Goal: Information Seeking & Learning: Learn about a topic

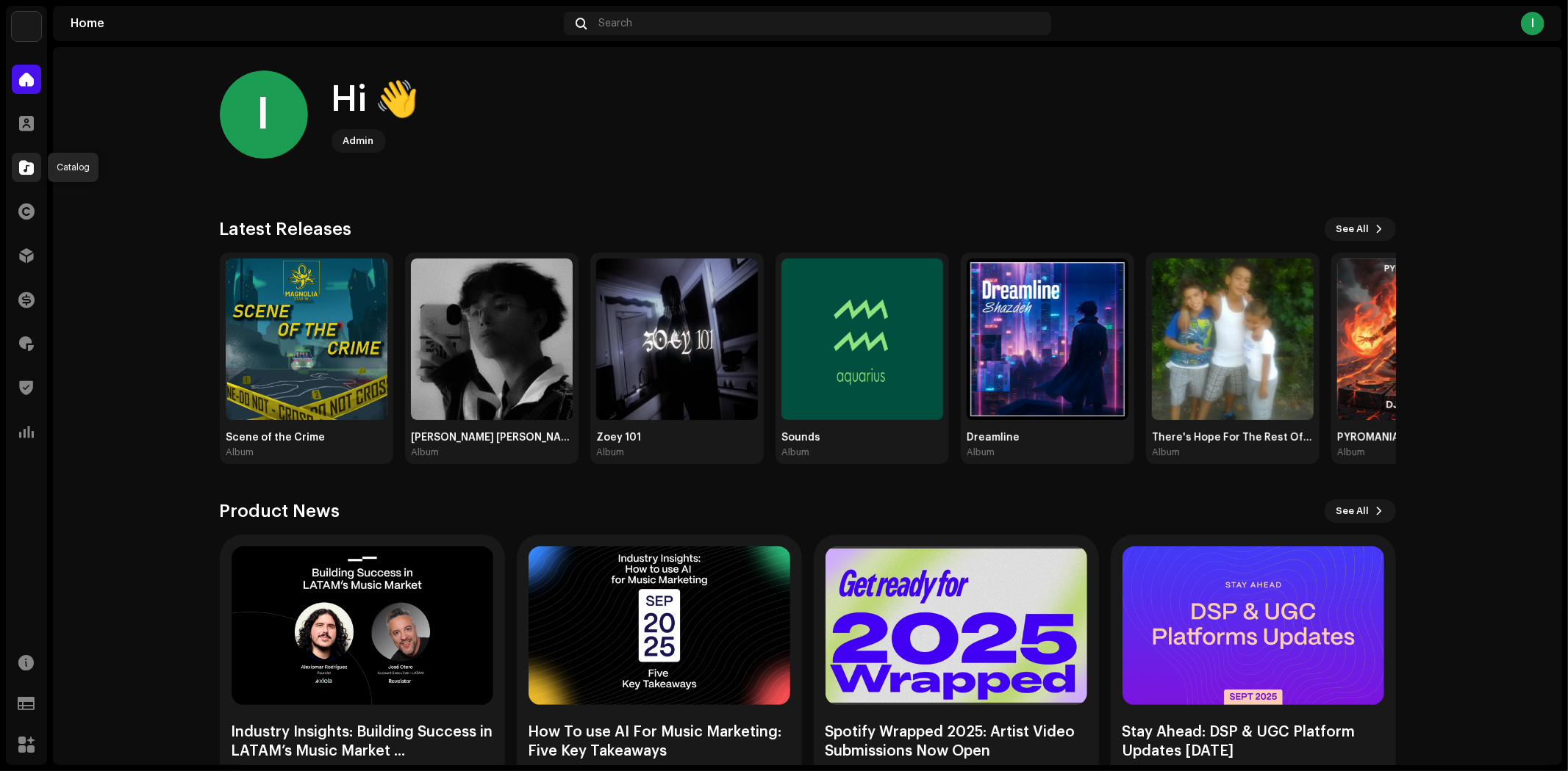
click at [24, 169] on span at bounding box center [27, 167] width 15 height 11
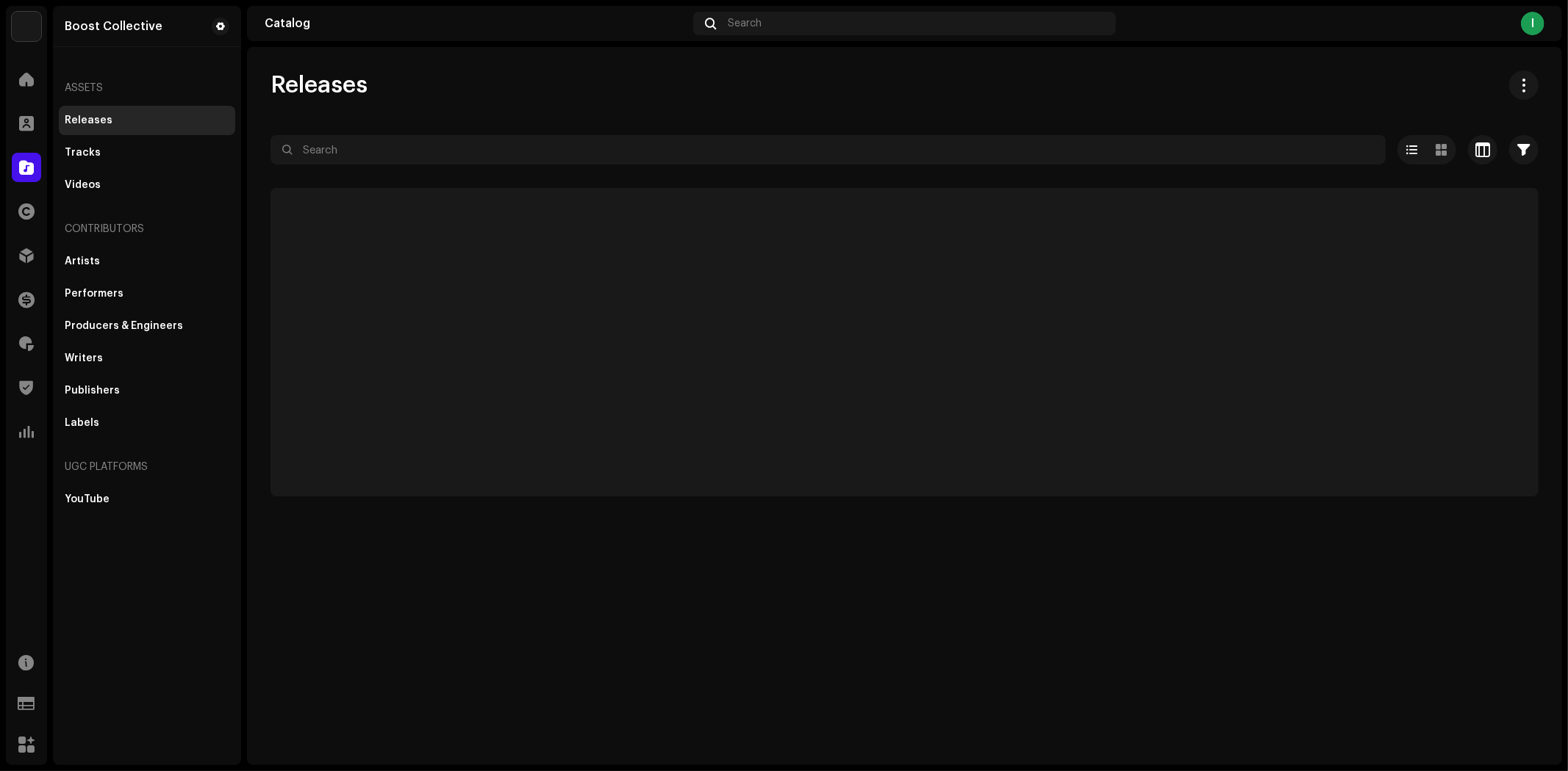
click at [113, 245] on div "Contributors" at bounding box center [146, 228] width 176 height 35
click at [119, 258] on div "Artists" at bounding box center [147, 262] width 165 height 11
drag, startPoint x: 506, startPoint y: 130, endPoint x: 502, endPoint y: 142, distance: 12.6
click at [505, 131] on div "Artists All time Selected 0 Select all Options Filters Archive status All Artis…" at bounding box center [905, 284] width 1315 height 426
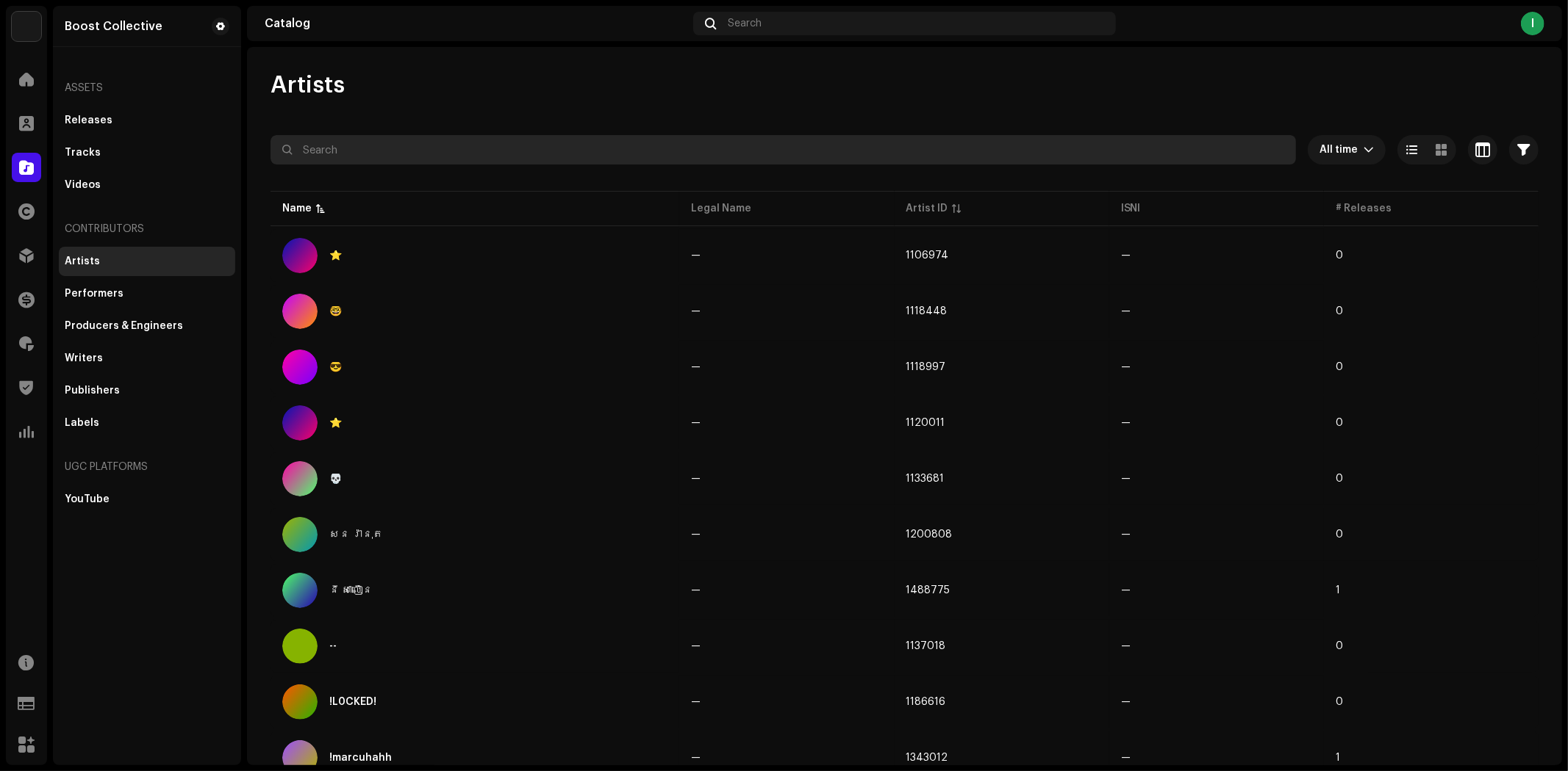
click at [502, 148] on input "text" at bounding box center [783, 149] width 1025 height 29
paste input "Parallax Field"
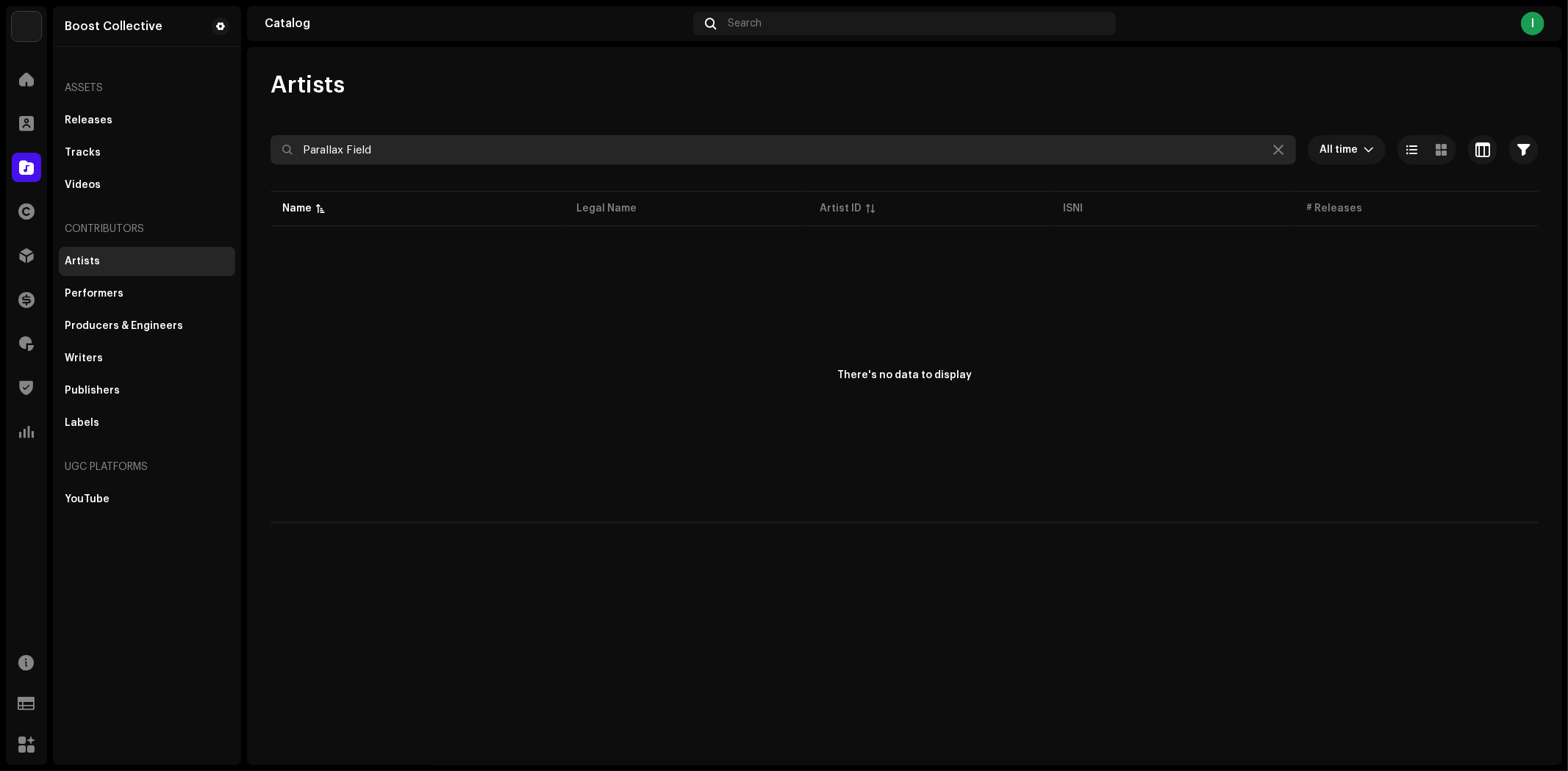
drag, startPoint x: 388, startPoint y: 149, endPoint x: 271, endPoint y: 128, distance: 118.9
click at [240, 132] on div "Boost Collective Home Clients Catalog Rights Distribution Finance Royalties Tru…" at bounding box center [784, 385] width 1568 height 771
click at [452, 150] on input "Parallax Field" at bounding box center [783, 149] width 1025 height 29
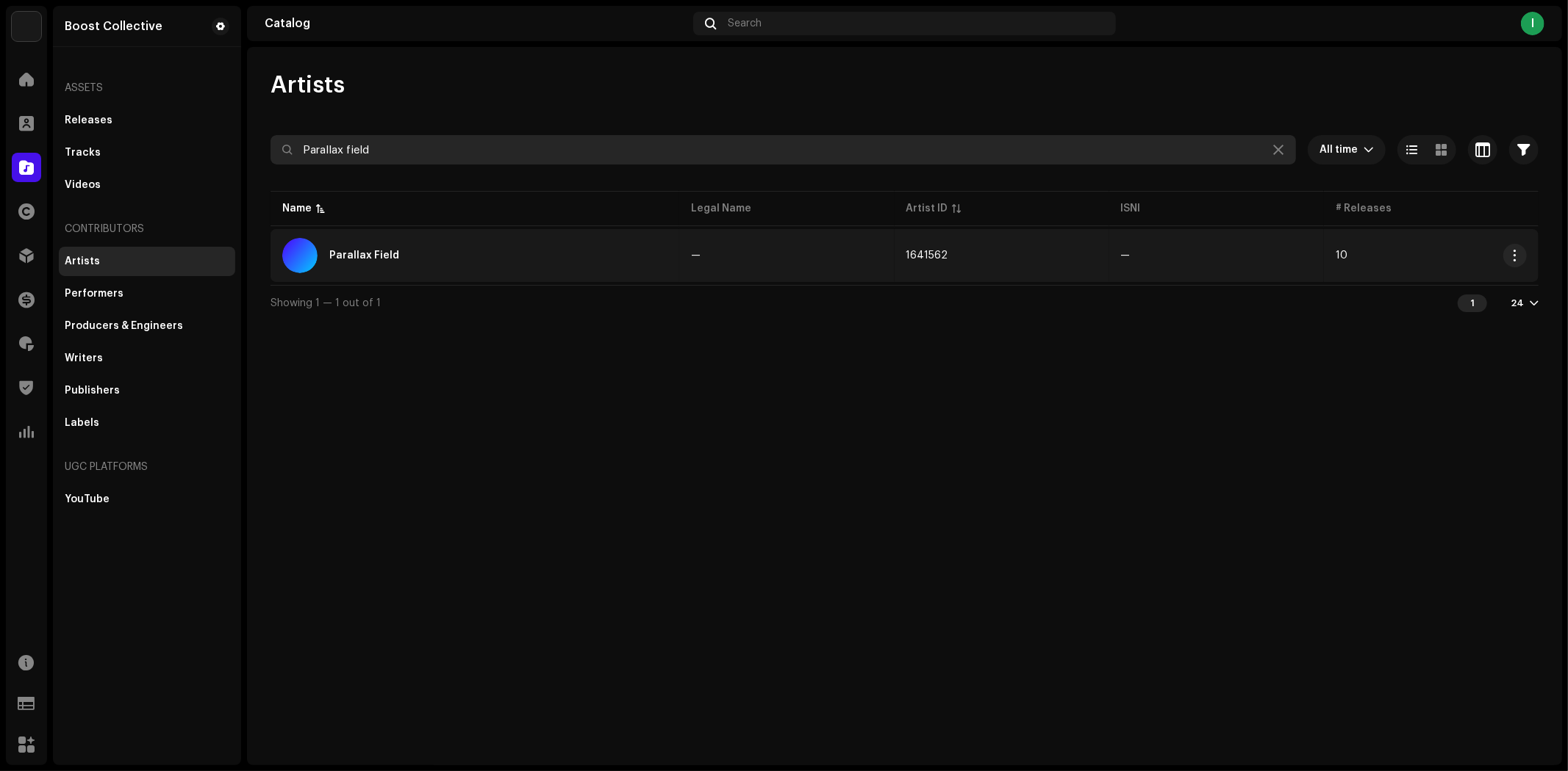
type input "Parallax field"
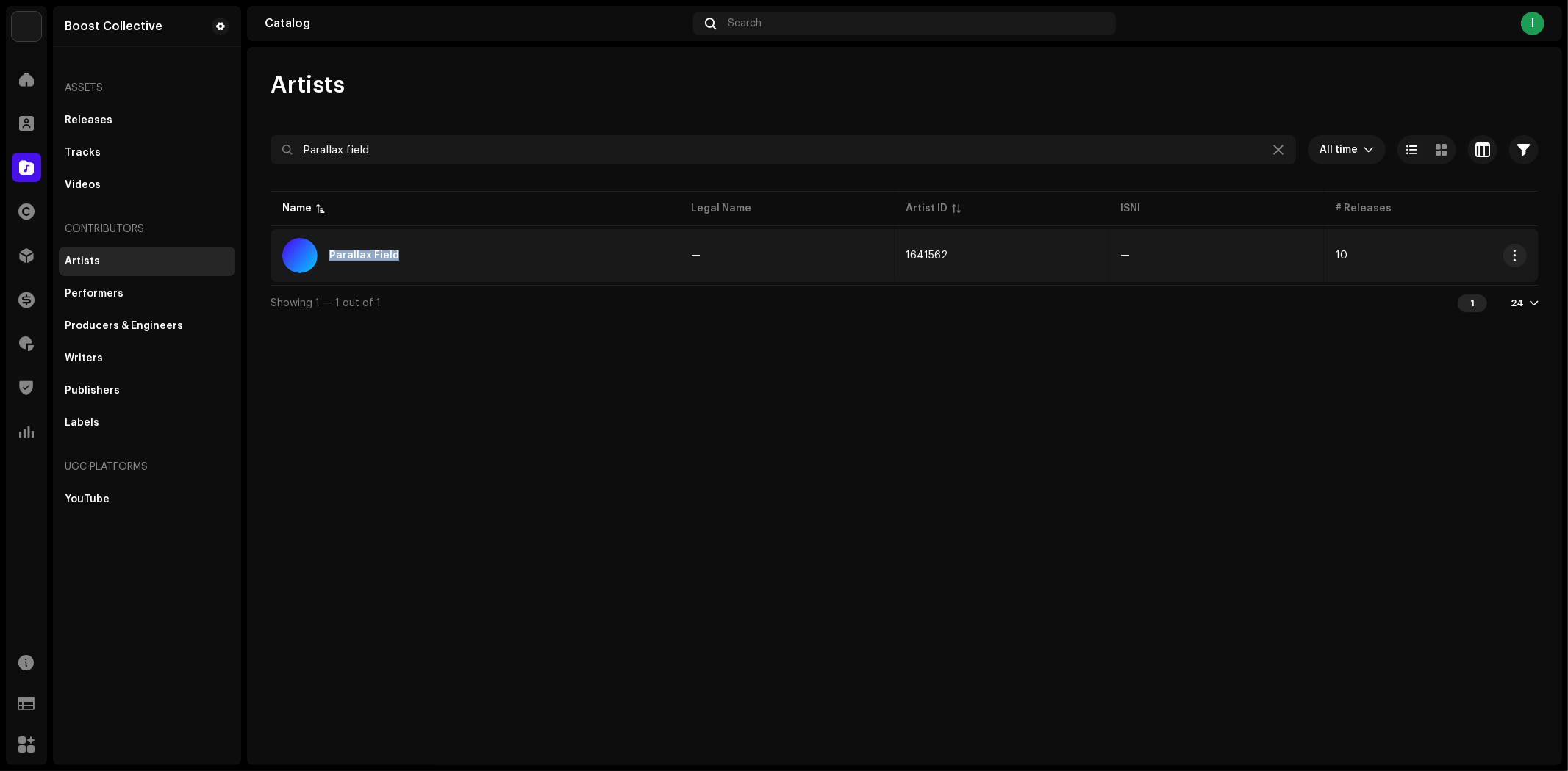
copy div "Parallax Field"
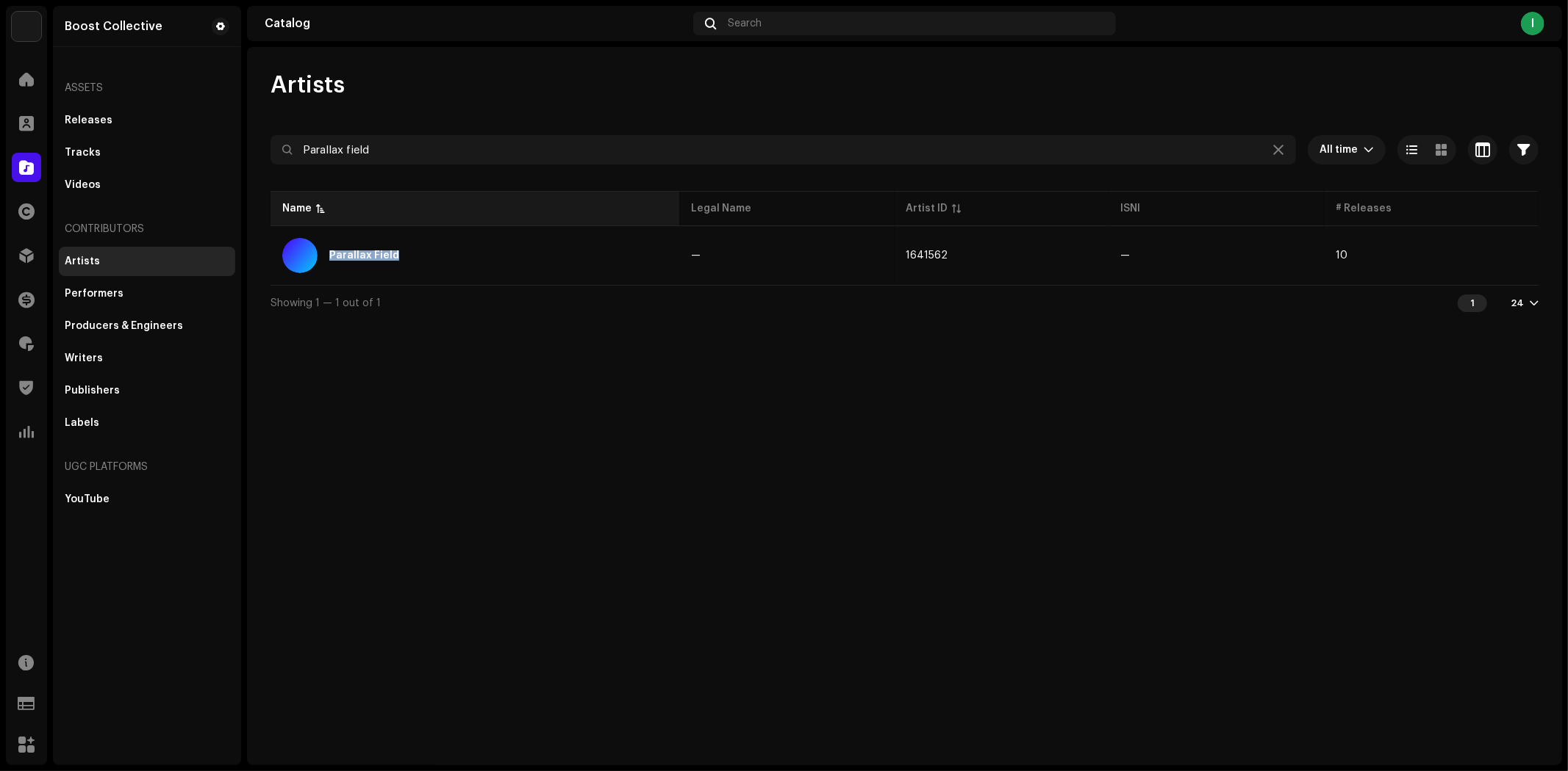
drag, startPoint x: 410, startPoint y: 254, endPoint x: 306, endPoint y: 206, distance: 114.5
click at [306, 206] on table "Name Legal Name Artist ID ISNI # Releases Parallax Field — 1641562 — 10" at bounding box center [905, 236] width 1268 height 97
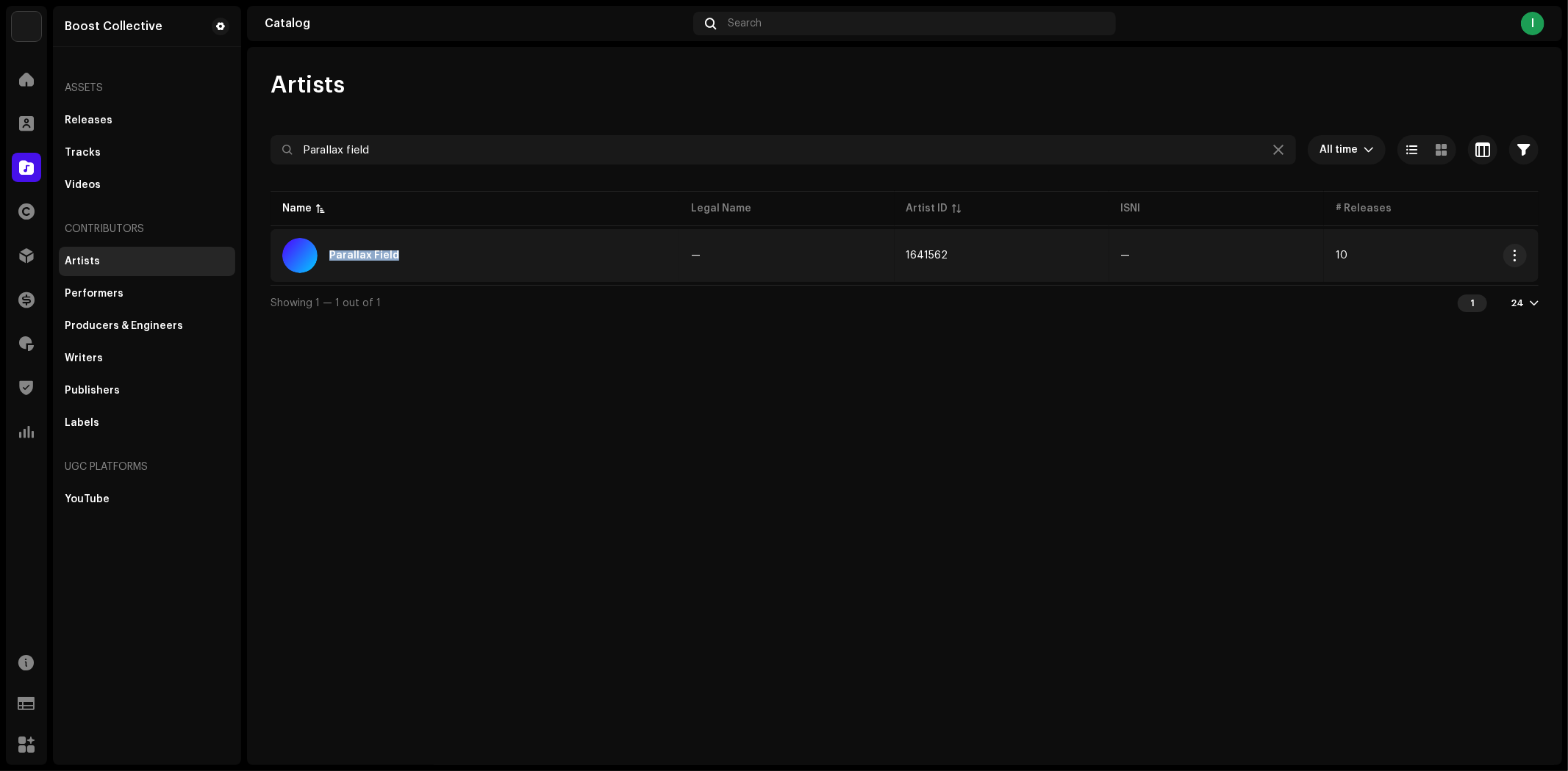
click at [462, 269] on div "Parallax Field" at bounding box center [475, 255] width 385 height 35
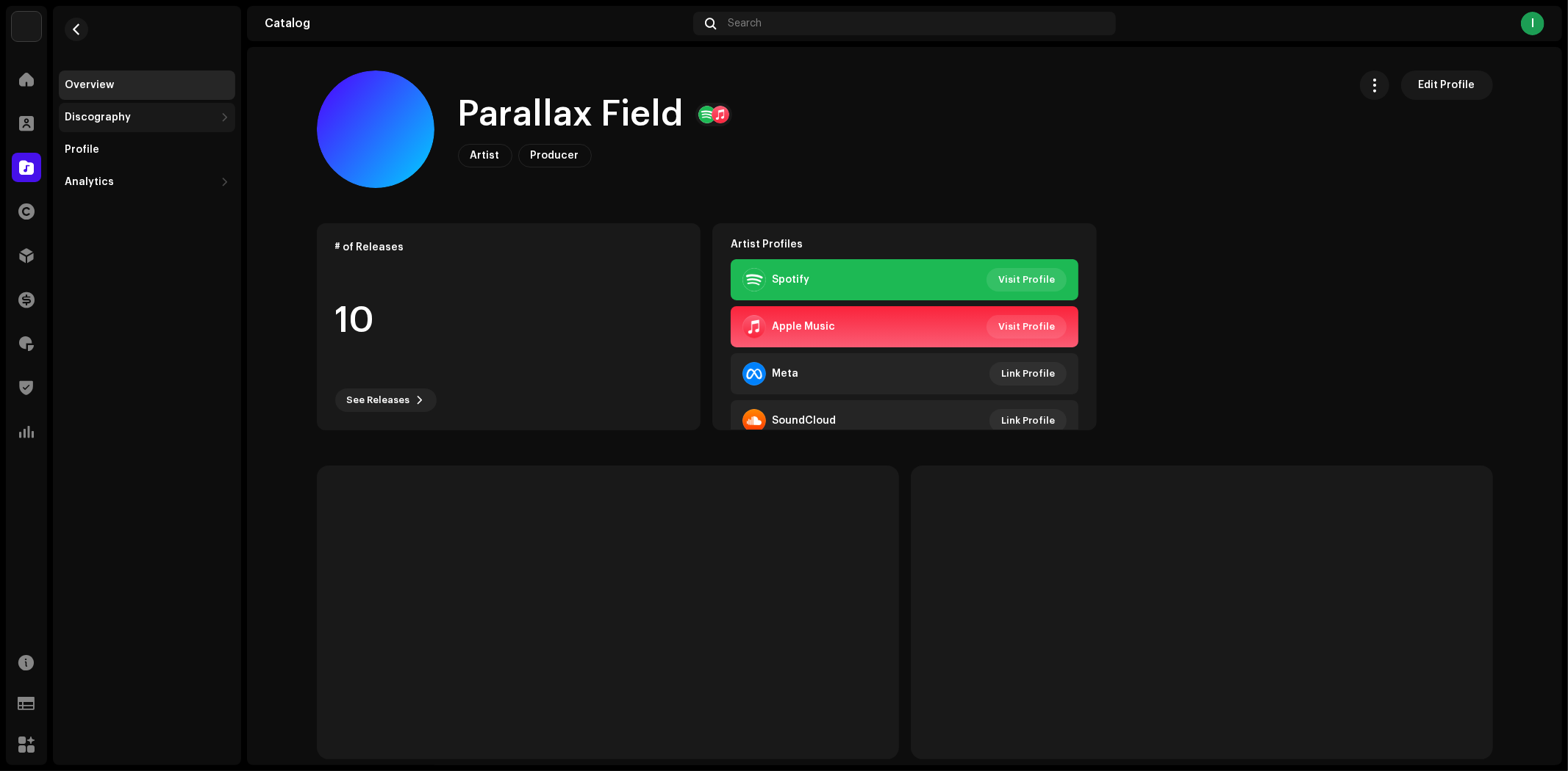
click at [134, 115] on div "Discography" at bounding box center [140, 117] width 150 height 11
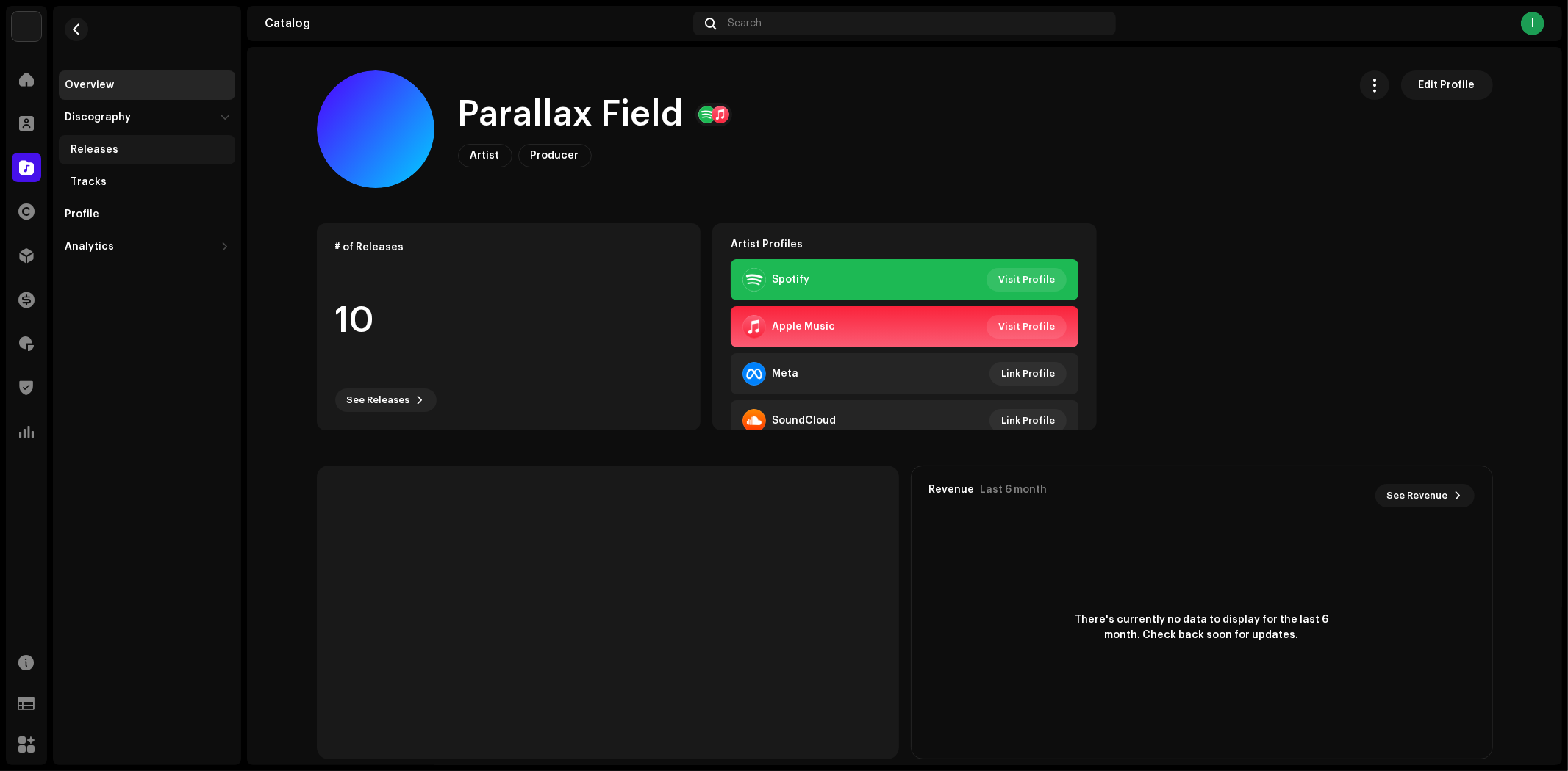
click at [155, 151] on div "Releases" at bounding box center [150, 149] width 159 height 11
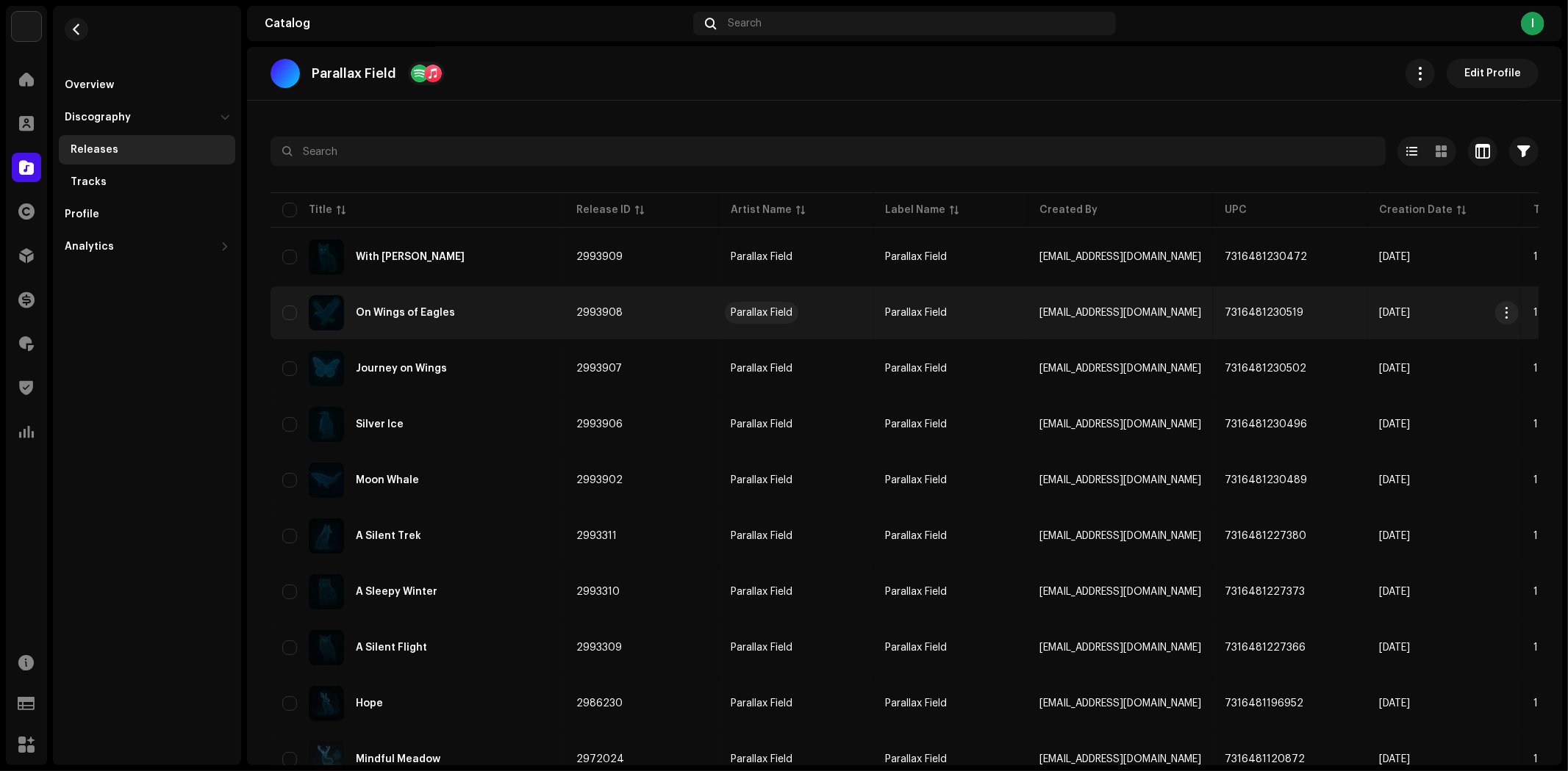
scroll to position [111, 0]
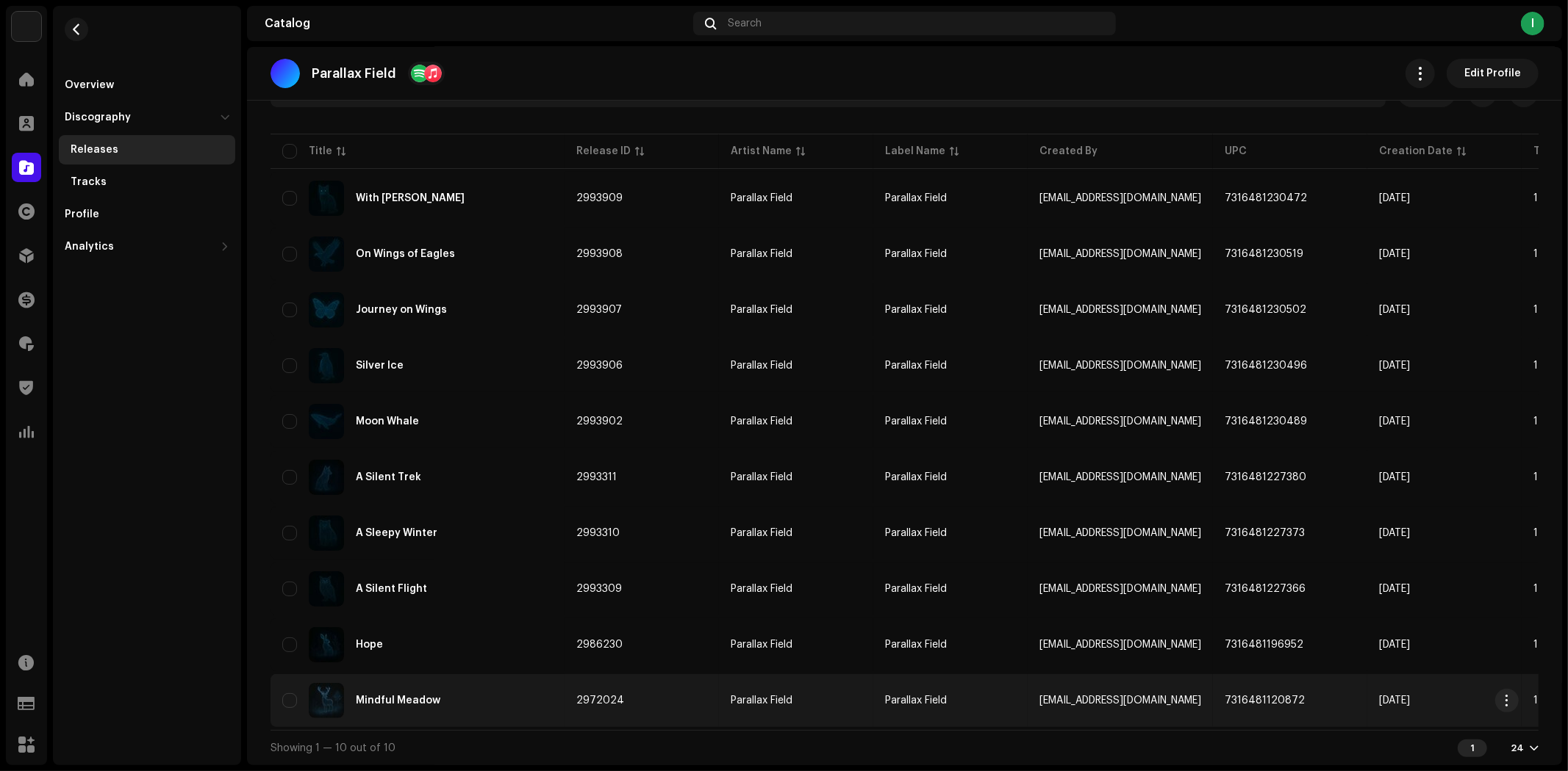
copy catalog-artists-details-discography "Loremips Dolor Sita Consect Adipisci Elitsedd 0 Eiusmod Tempori Utlaboreetdo ma…"
drag, startPoint x: 257, startPoint y: 94, endPoint x: 1527, endPoint y: 701, distance: 1407.6
click at [1527, 701] on catalog-artists-details-discography "Parallax Field Edit Profile Releases Selected 0 Options Filters Distribution st…" at bounding box center [905, 350] width 1315 height 829
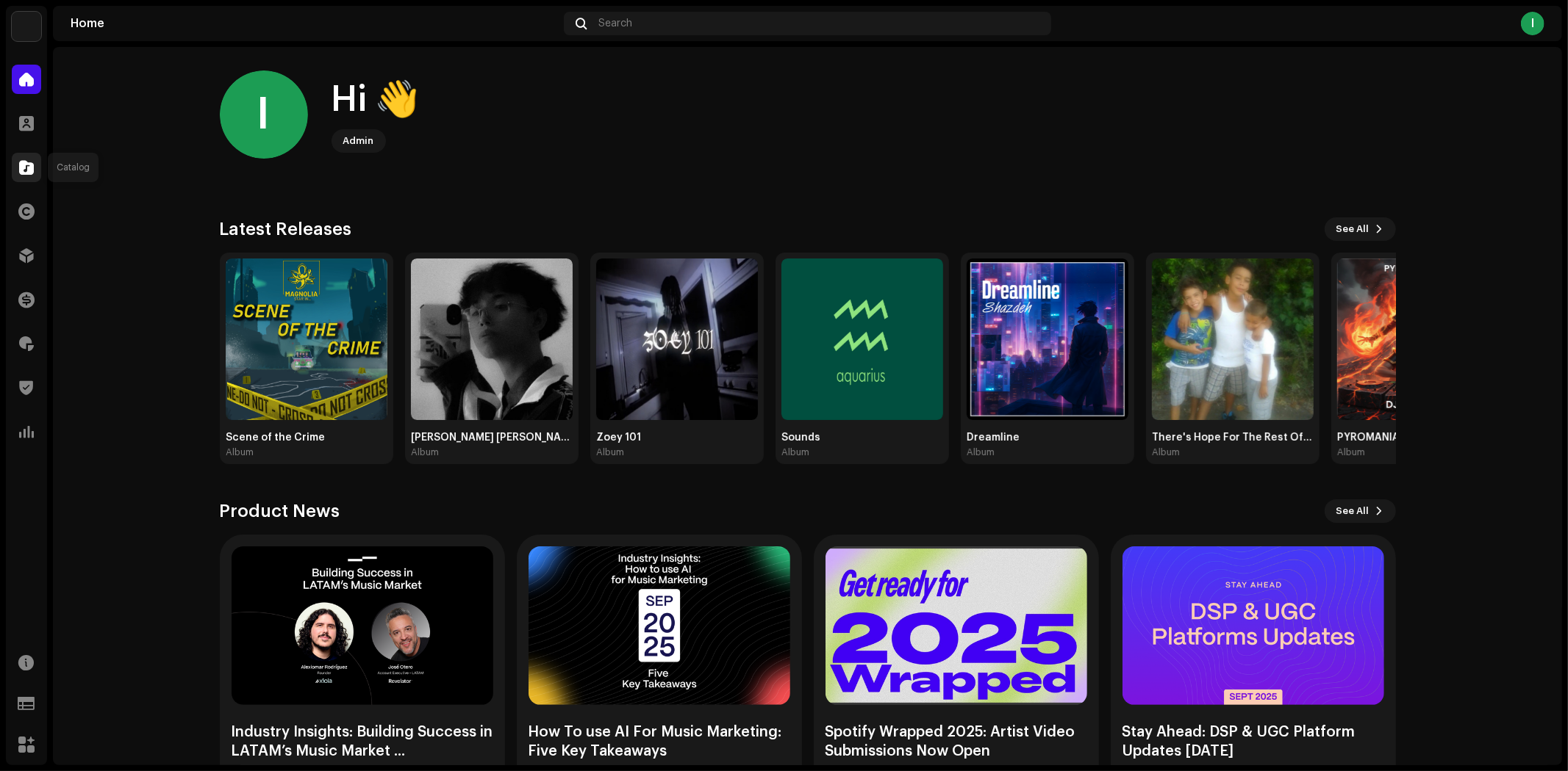
click at [24, 157] on div at bounding box center [26, 167] width 29 height 29
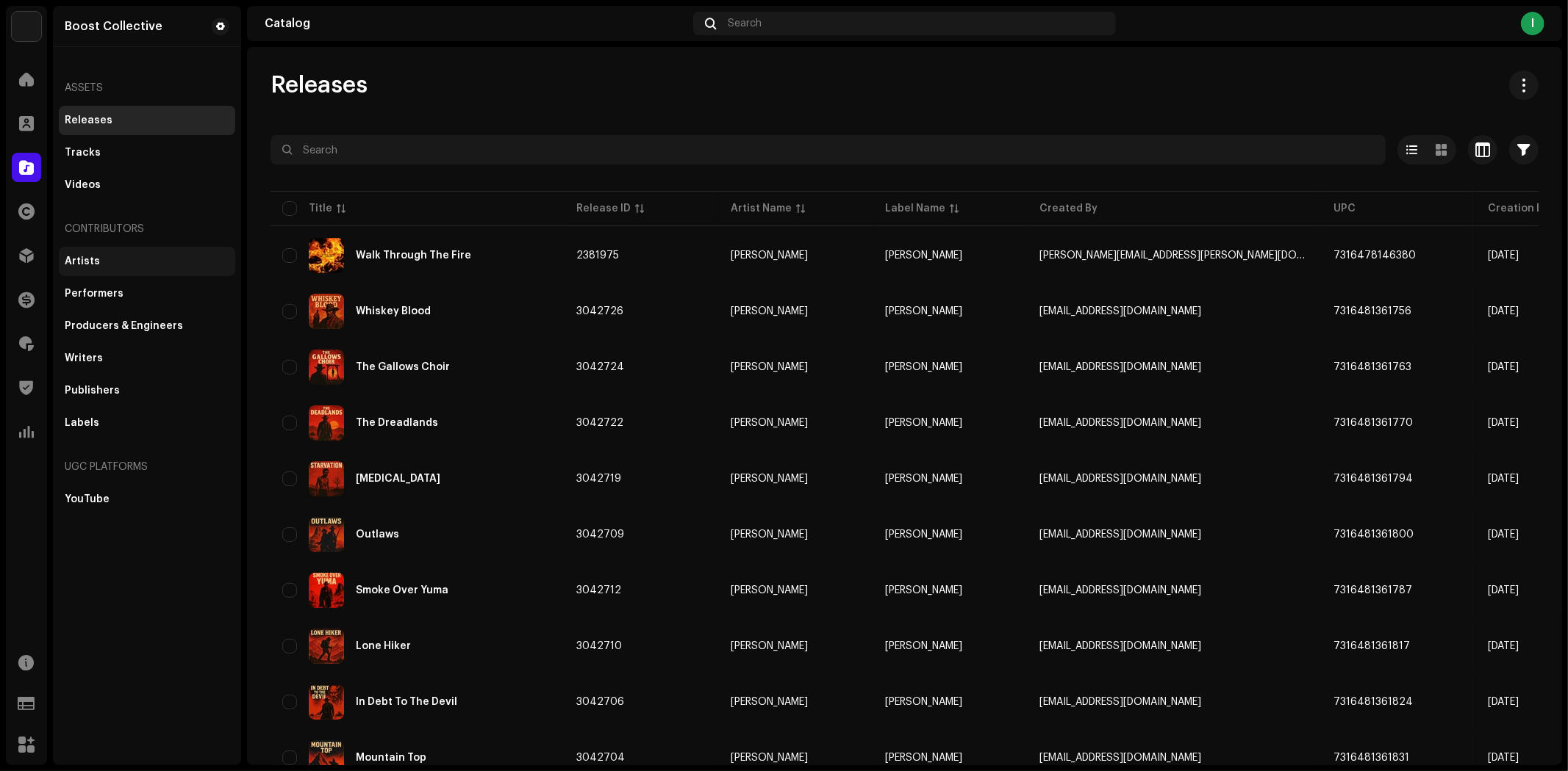
click at [119, 262] on div "Artists" at bounding box center [147, 262] width 165 height 11
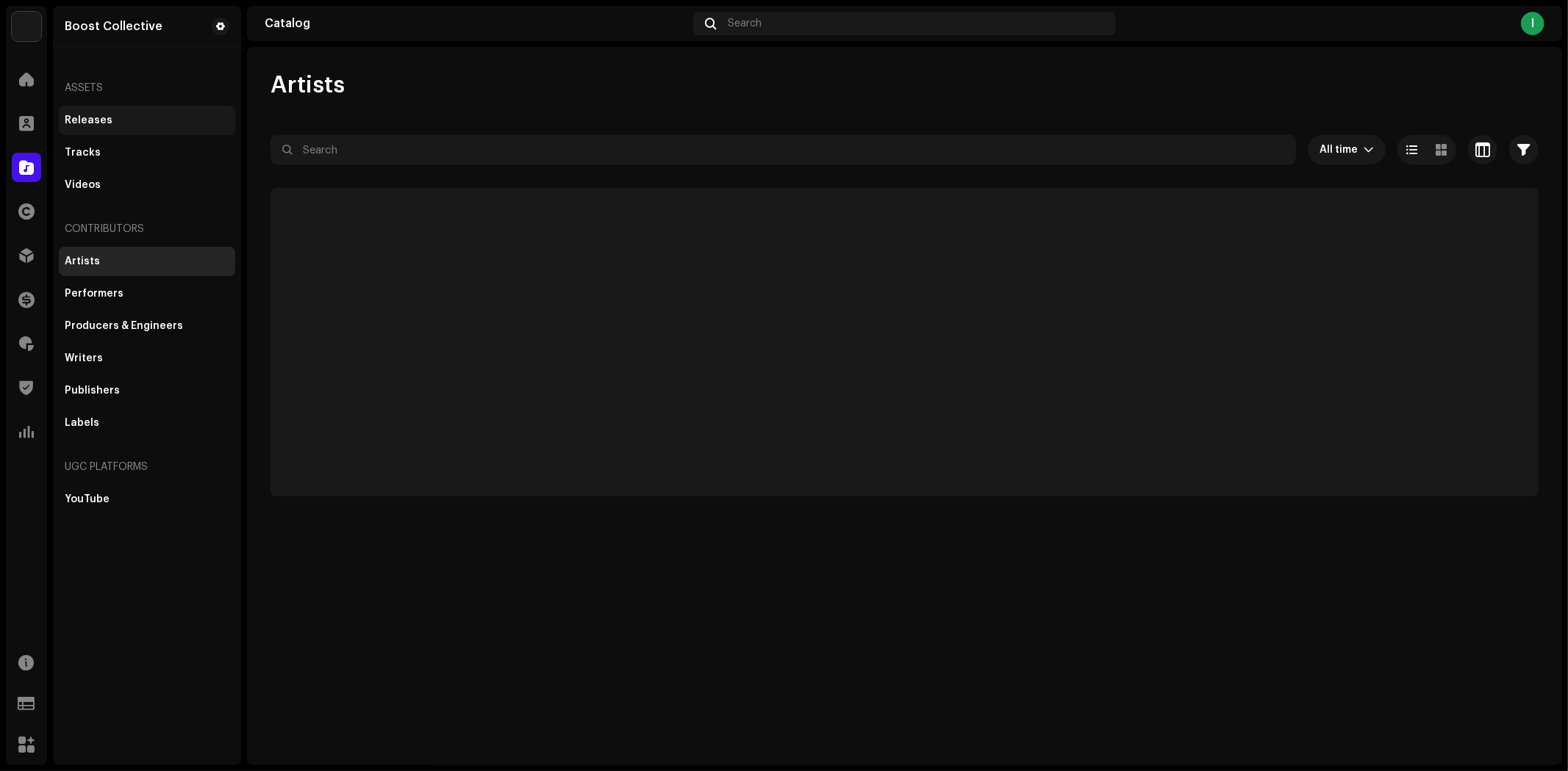
click at [120, 118] on div "Releases" at bounding box center [147, 120] width 165 height 11
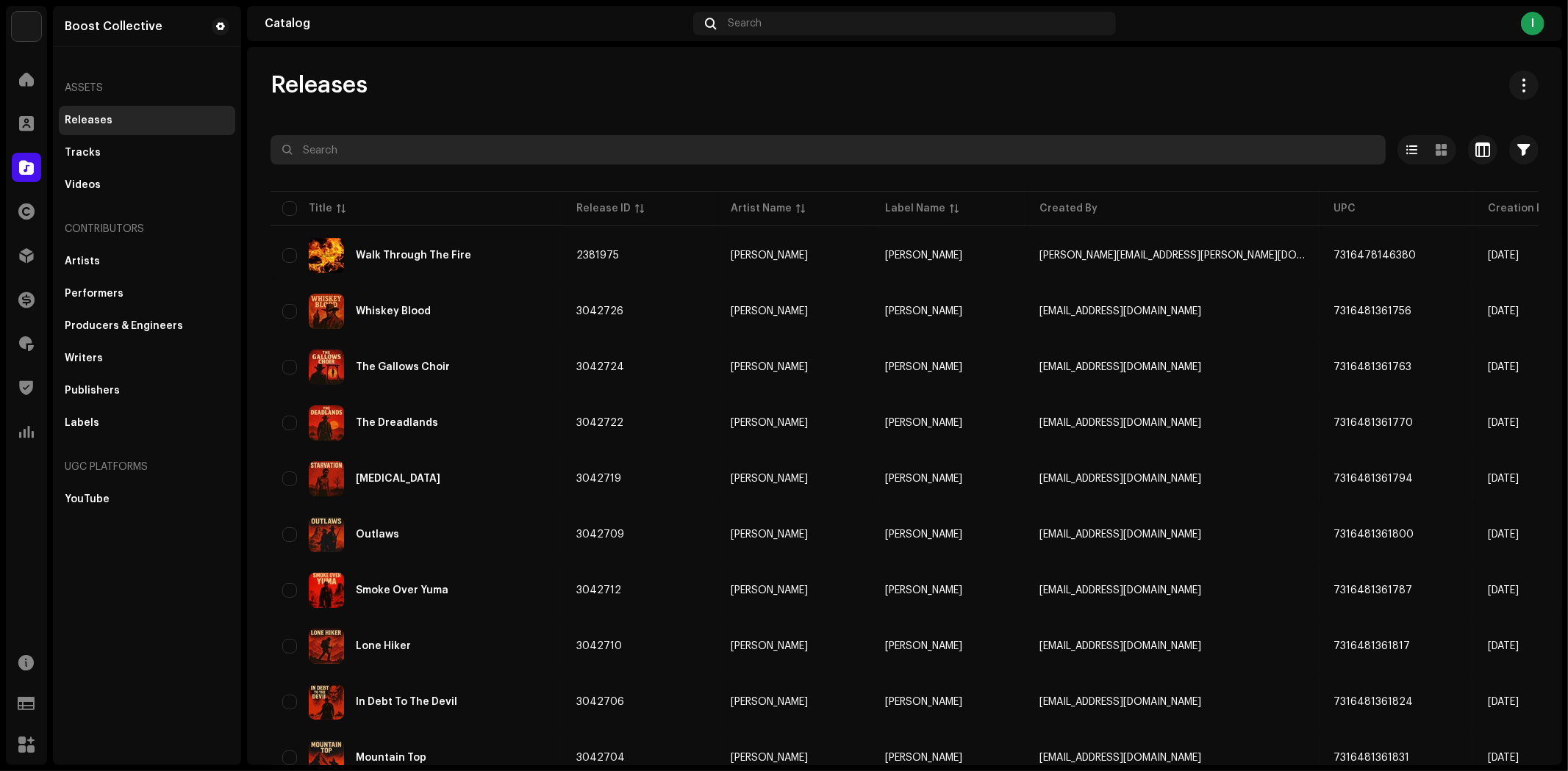
click at [446, 155] on input "text" at bounding box center [828, 149] width 1115 height 29
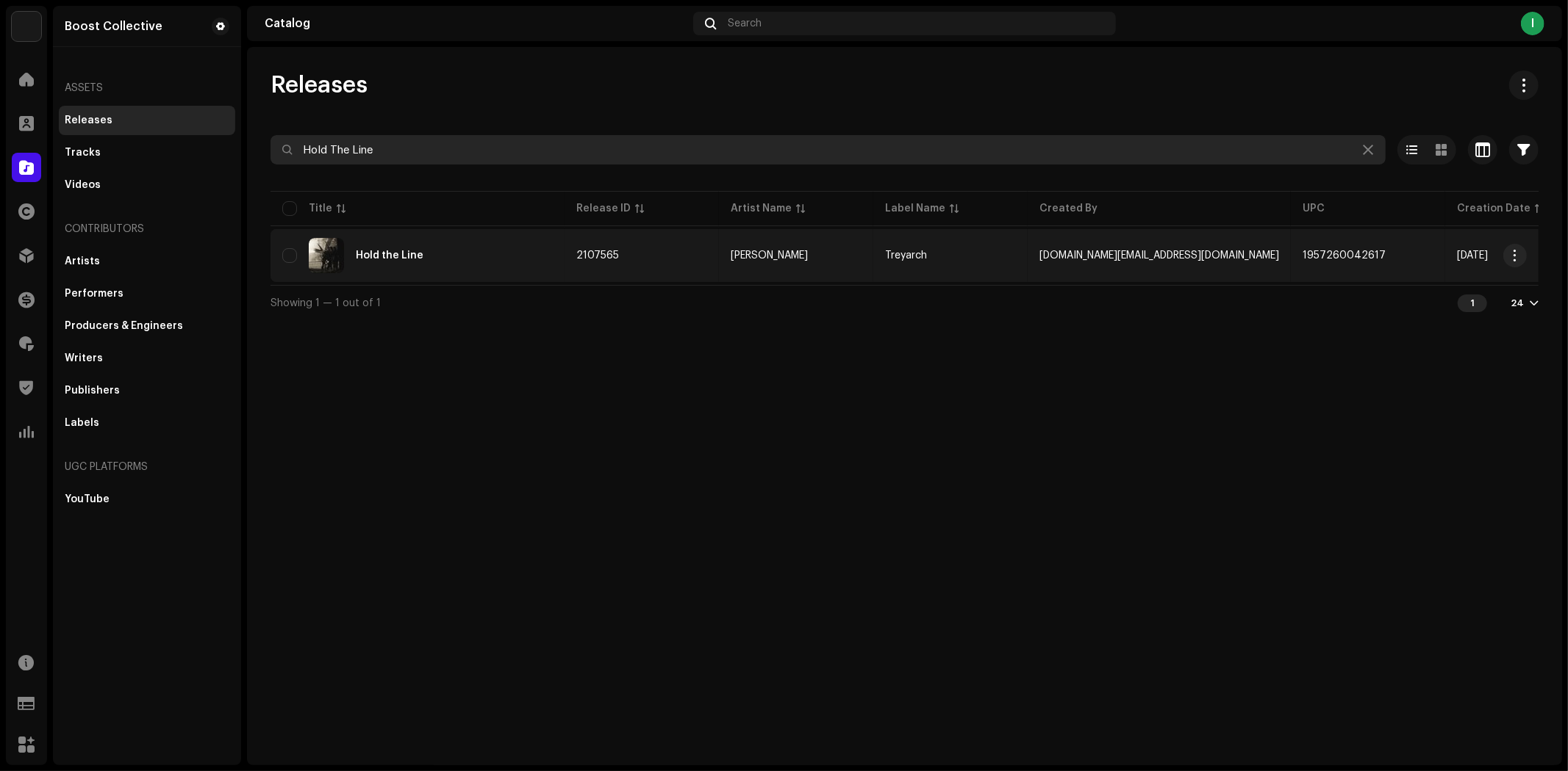
type input "Hold The Line"
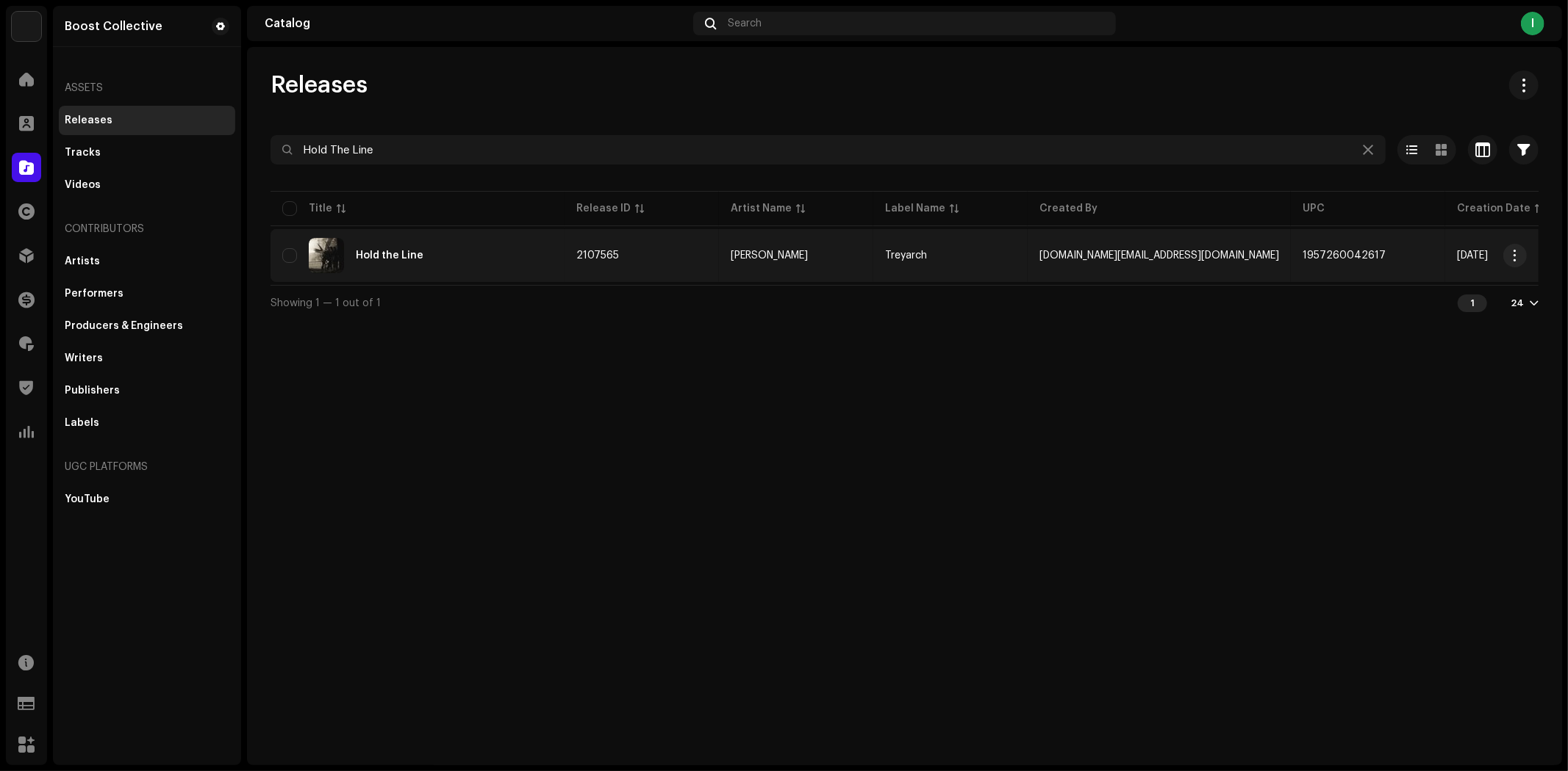
click at [503, 248] on div "Hold the Line" at bounding box center [417, 255] width 271 height 35
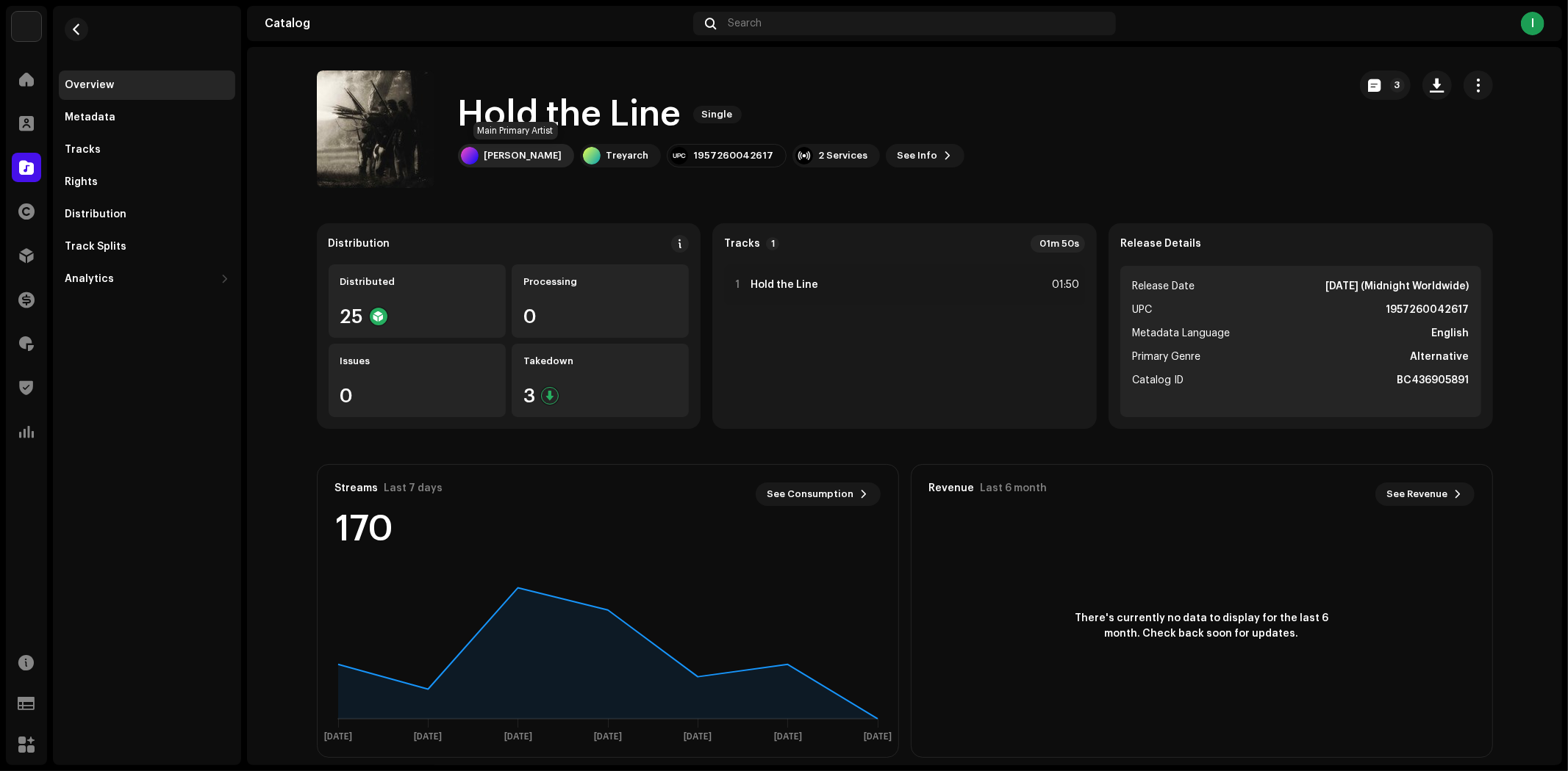
click at [519, 154] on div "Johnathan Hartwell" at bounding box center [523, 155] width 78 height 11
